Goal: Transaction & Acquisition: Book appointment/travel/reservation

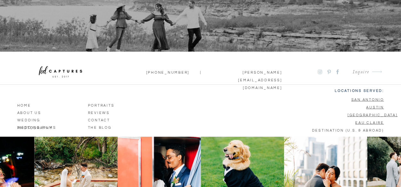
scroll to position [4145, 0]
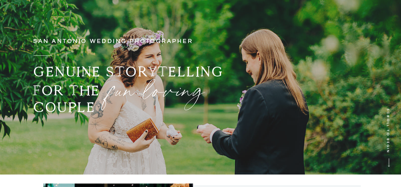
scroll to position [0, 0]
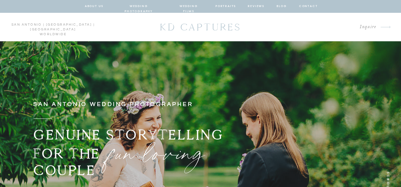
click at [142, 4] on nav "wedding photography" at bounding box center [138, 7] width 47 height 6
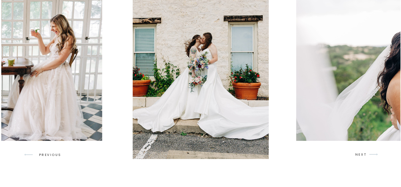
scroll to position [611, 0]
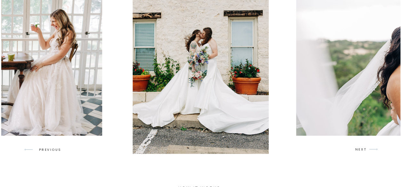
click at [363, 149] on p "NEXT" at bounding box center [361, 150] width 12 height 6
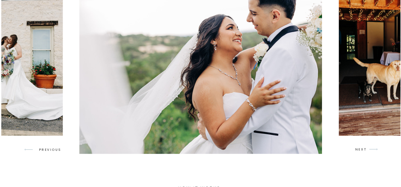
click at [363, 149] on p "NEXT" at bounding box center [361, 150] width 12 height 6
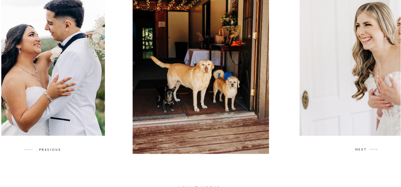
click at [363, 149] on p "NEXT" at bounding box center [361, 150] width 12 height 6
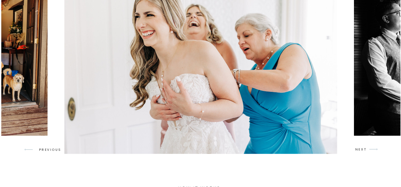
click at [363, 149] on p "NEXT" at bounding box center [361, 150] width 12 height 6
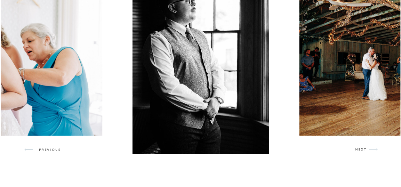
click at [363, 149] on p "NEXT" at bounding box center [361, 150] width 12 height 6
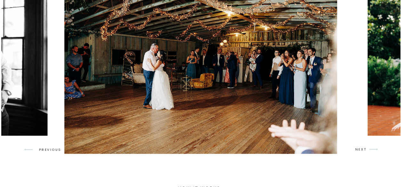
click at [363, 149] on p "NEXT" at bounding box center [361, 150] width 12 height 6
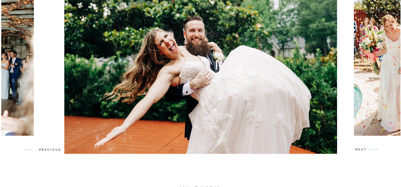
click at [363, 149] on p "NEXT" at bounding box center [361, 150] width 12 height 6
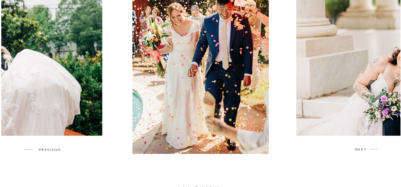
click at [363, 149] on p "NEXT" at bounding box center [361, 150] width 12 height 6
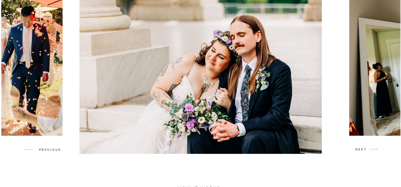
click at [363, 149] on p "NEXT" at bounding box center [361, 150] width 12 height 6
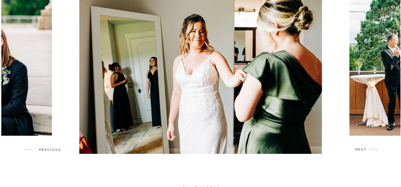
click at [363, 149] on p "NEXT" at bounding box center [361, 150] width 12 height 6
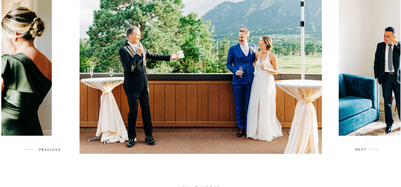
click at [363, 149] on p "NEXT" at bounding box center [361, 150] width 12 height 6
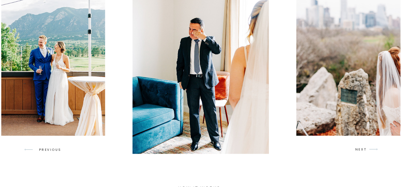
click at [363, 149] on p "NEXT" at bounding box center [361, 150] width 12 height 6
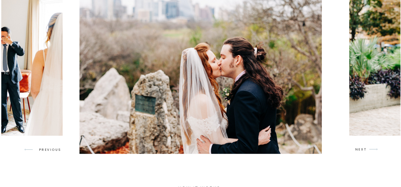
click at [363, 149] on p "NEXT" at bounding box center [361, 150] width 12 height 6
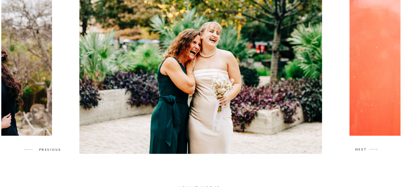
click at [363, 149] on p "NEXT" at bounding box center [361, 150] width 12 height 6
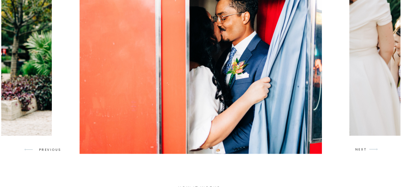
click at [363, 149] on p "NEXT" at bounding box center [361, 150] width 12 height 6
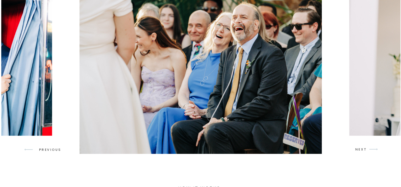
click at [363, 149] on p "NEXT" at bounding box center [361, 150] width 12 height 6
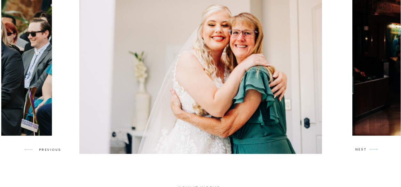
click at [363, 149] on p "NEXT" at bounding box center [361, 150] width 12 height 6
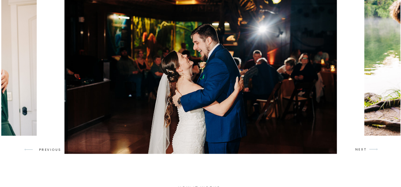
click at [363, 149] on p "NEXT" at bounding box center [361, 150] width 12 height 6
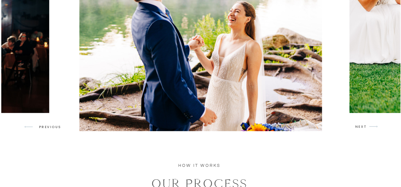
scroll to position [634, 0]
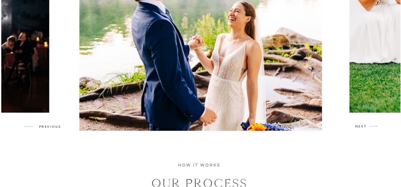
click at [359, 129] on p "NEXT" at bounding box center [361, 127] width 12 height 6
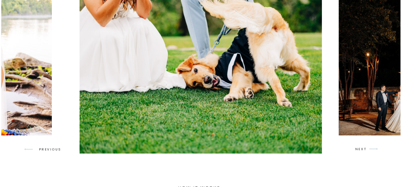
scroll to position [611, 0]
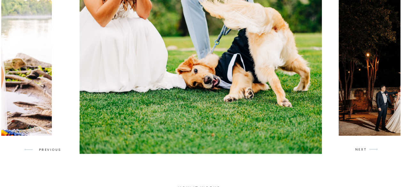
click at [362, 149] on p "NEXT" at bounding box center [361, 150] width 12 height 6
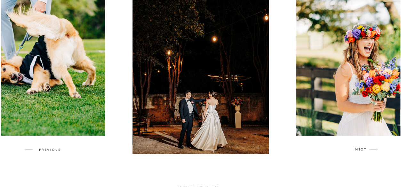
click at [362, 149] on p "NEXT" at bounding box center [361, 150] width 12 height 6
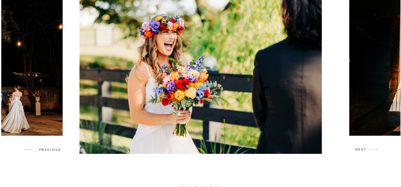
click at [362, 149] on p "NEXT" at bounding box center [361, 150] width 12 height 6
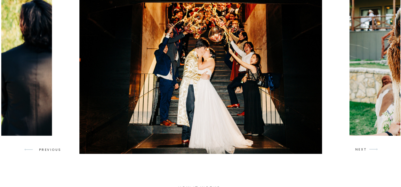
click at [362, 149] on p "NEXT" at bounding box center [361, 150] width 12 height 6
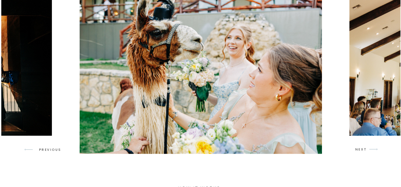
click at [361, 147] on p "NEXT" at bounding box center [361, 150] width 12 height 6
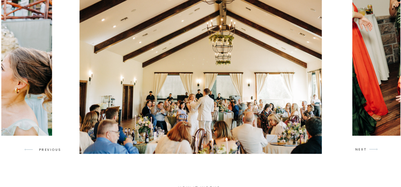
click at [361, 147] on p "NEXT" at bounding box center [361, 150] width 12 height 6
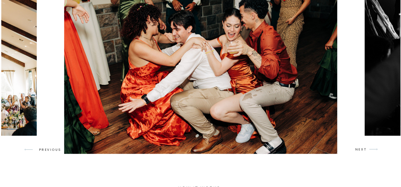
click at [361, 147] on p "NEXT" at bounding box center [361, 150] width 12 height 6
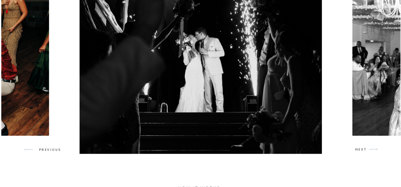
click at [361, 147] on p "NEXT" at bounding box center [361, 150] width 12 height 6
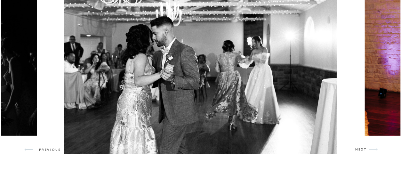
click at [361, 147] on p "NEXT" at bounding box center [361, 150] width 12 height 6
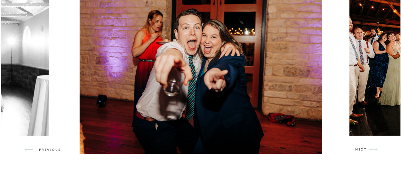
click at [361, 147] on p "NEXT" at bounding box center [361, 150] width 12 height 6
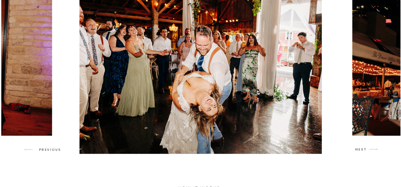
click at [361, 147] on p "NEXT" at bounding box center [361, 150] width 12 height 6
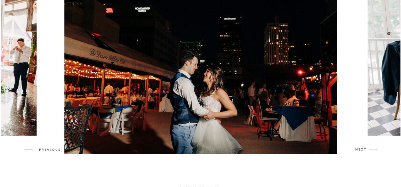
click at [361, 147] on p "NEXT" at bounding box center [361, 150] width 12 height 6
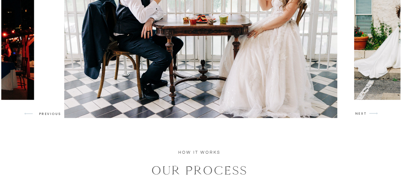
scroll to position [649, 0]
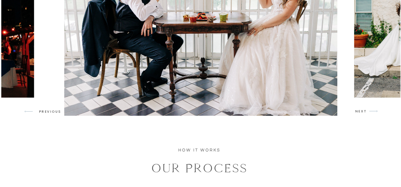
click at [360, 111] on p "NEXT" at bounding box center [361, 111] width 12 height 6
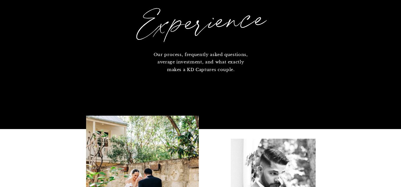
scroll to position [0, 0]
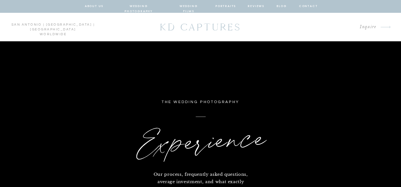
click at [373, 26] on p "Inquire" at bounding box center [361, 27] width 30 height 9
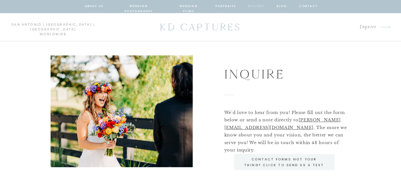
click at [254, 4] on nav "reviews" at bounding box center [256, 7] width 17 height 6
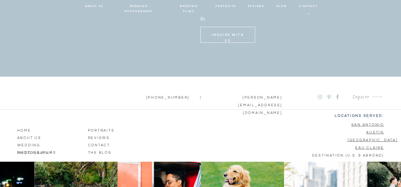
scroll to position [1821, 0]
